Goal: Book appointment/travel/reservation

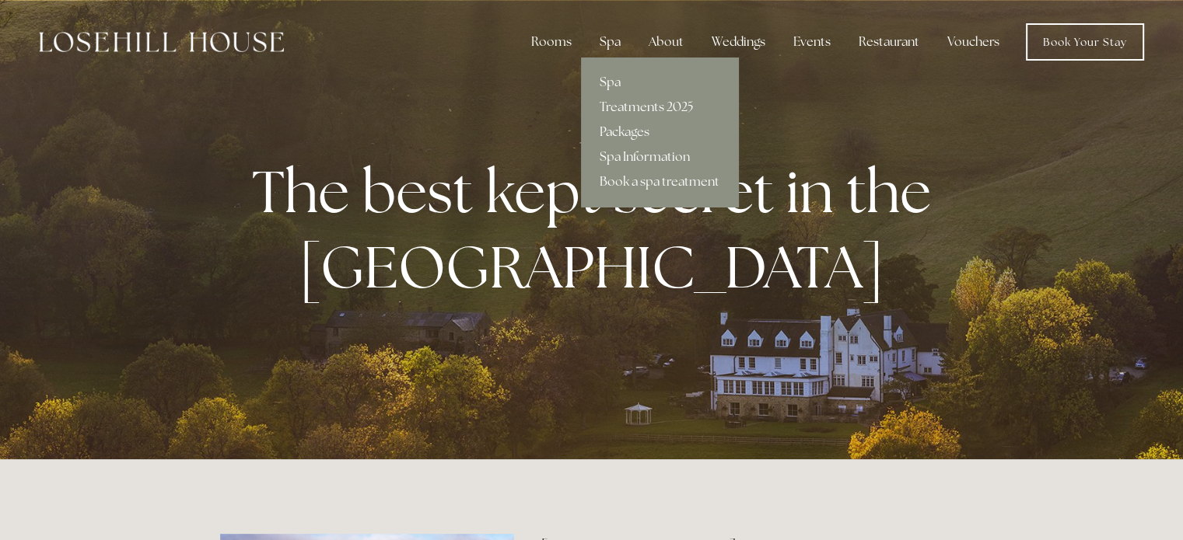
click at [617, 37] on div "Spa" at bounding box center [610, 41] width 46 height 31
click at [628, 129] on link "Packages" at bounding box center [659, 132] width 157 height 25
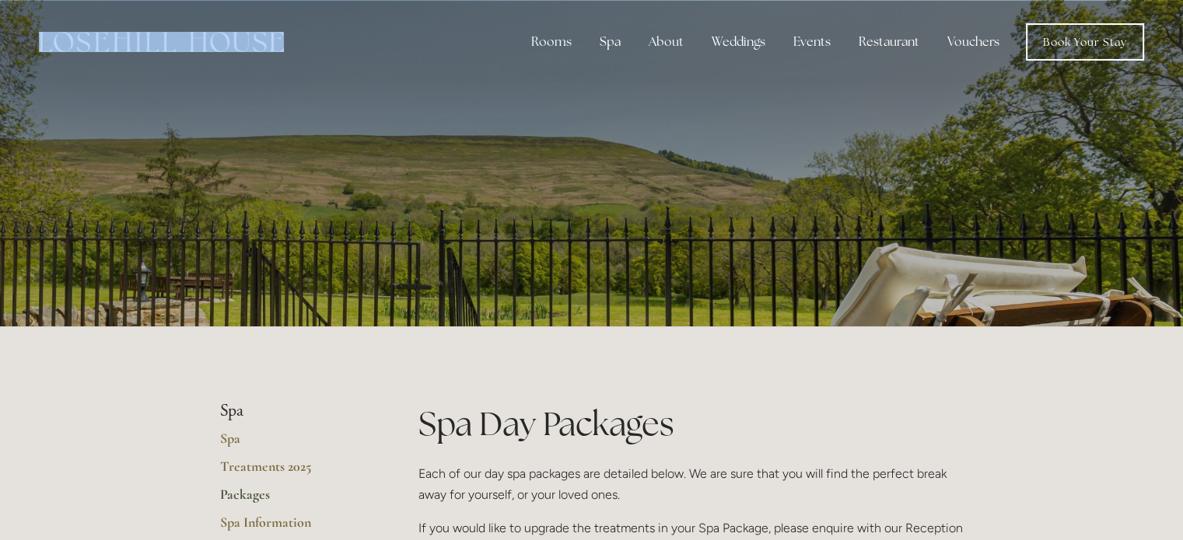
drag, startPoint x: 292, startPoint y: 33, endPoint x: 91, endPoint y: 30, distance: 201.4
click at [91, 30] on div "Rooms Rooms Your Stay Book a stay Offers Spa About" at bounding box center [592, 42] width 1152 height 84
